Goal: Information Seeking & Learning: Learn about a topic

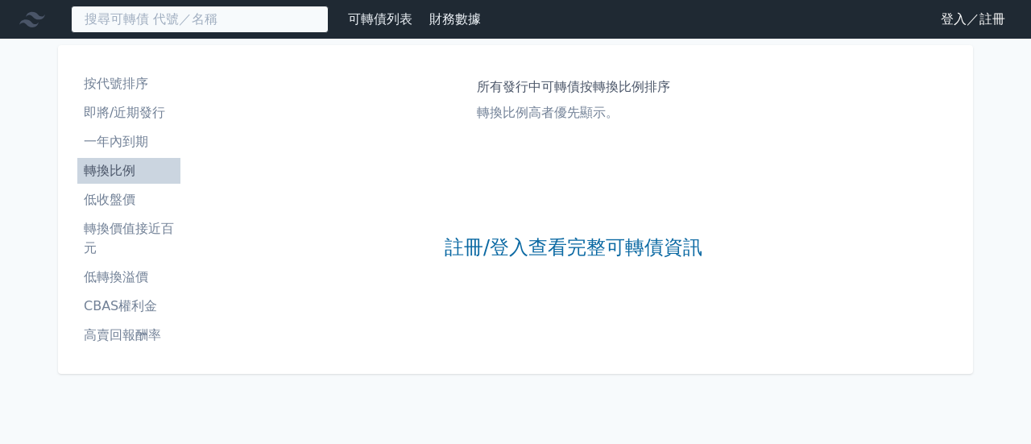
click at [259, 16] on input at bounding box center [200, 19] width 258 height 27
click at [264, 27] on input at bounding box center [200, 19] width 258 height 27
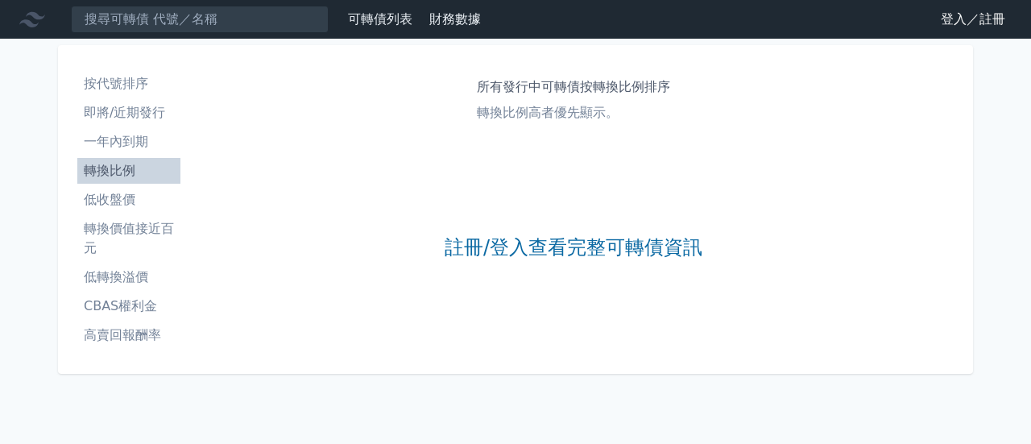
click at [974, 17] on link "登入／註冊" at bounding box center [973, 19] width 90 height 26
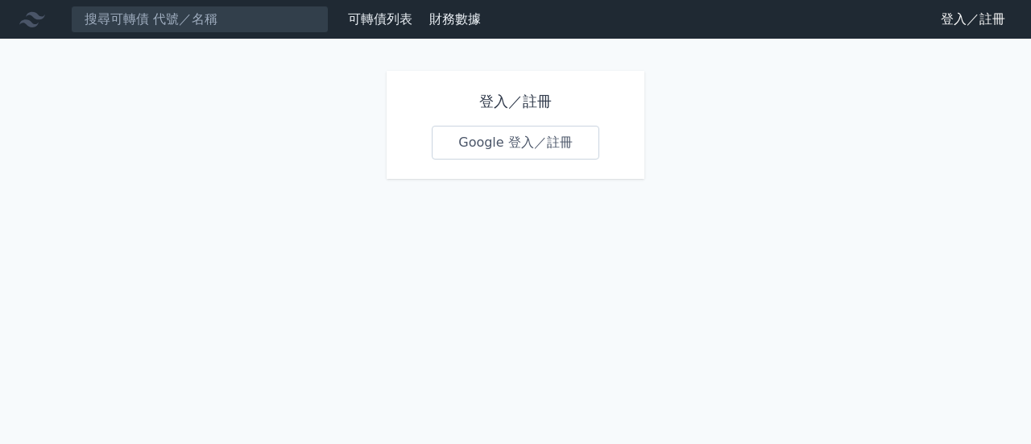
click at [519, 146] on link "Google 登入／註冊" at bounding box center [516, 143] width 168 height 34
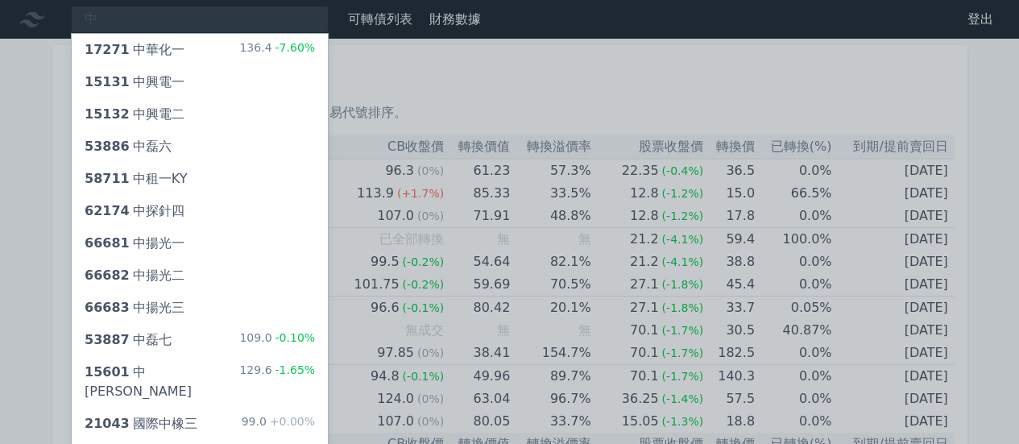
type input "中"
click at [180, 370] on div "15601 中砂一 129.6 -1.65%" at bounding box center [200, 382] width 256 height 52
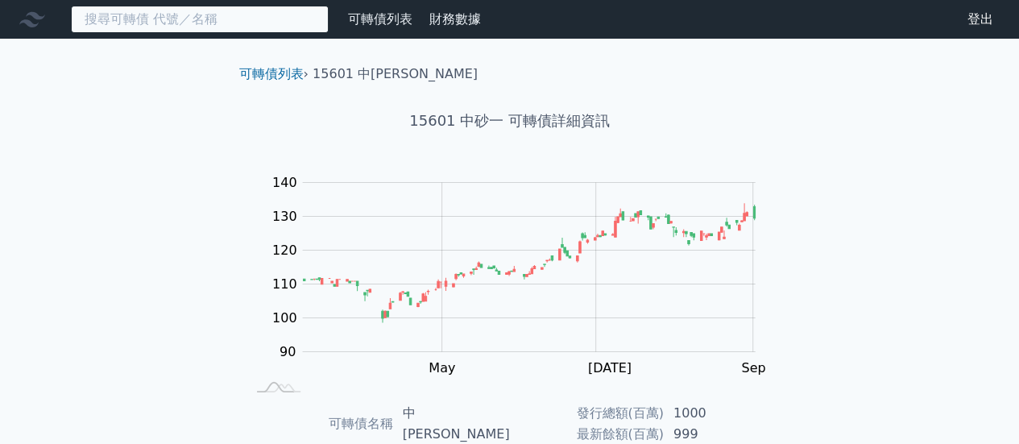
click at [189, 15] on input at bounding box center [200, 19] width 258 height 27
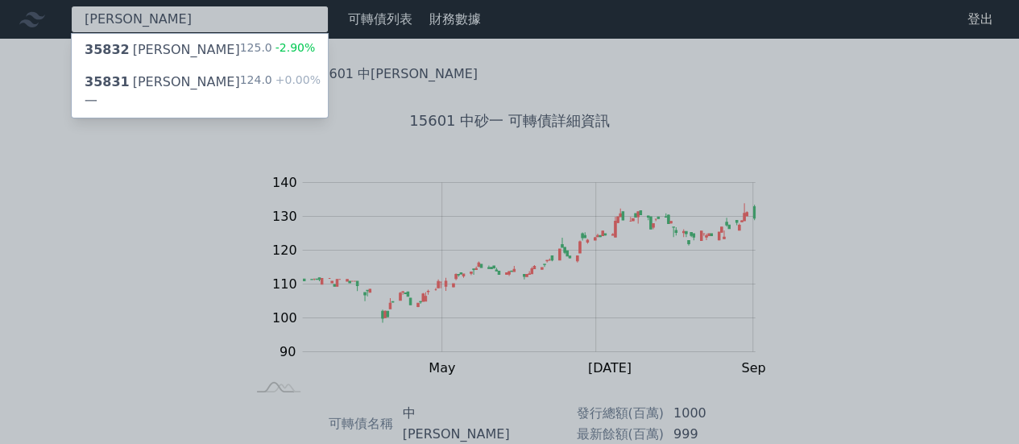
type input "[PERSON_NAME]"
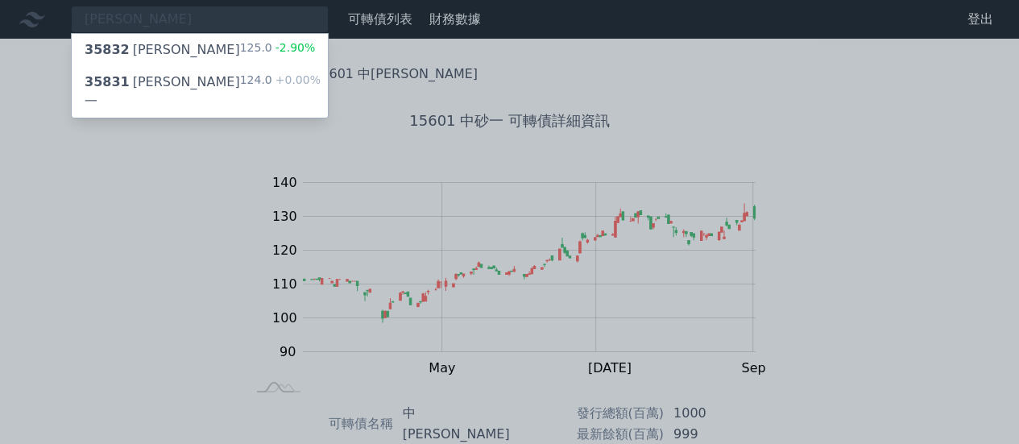
click at [205, 41] on div "可轉債列表 › 15601 中砂一 15601 中砂一 可轉債詳細資訊 Zoom Out 100 70 80 90 100 110 120 130 140 1…" at bounding box center [510, 413] width 619 height 749
click at [205, 41] on div "35832 [PERSON_NAME]二 125.0 -2.90%" at bounding box center [200, 50] width 256 height 32
